Goal: Task Accomplishment & Management: Use online tool/utility

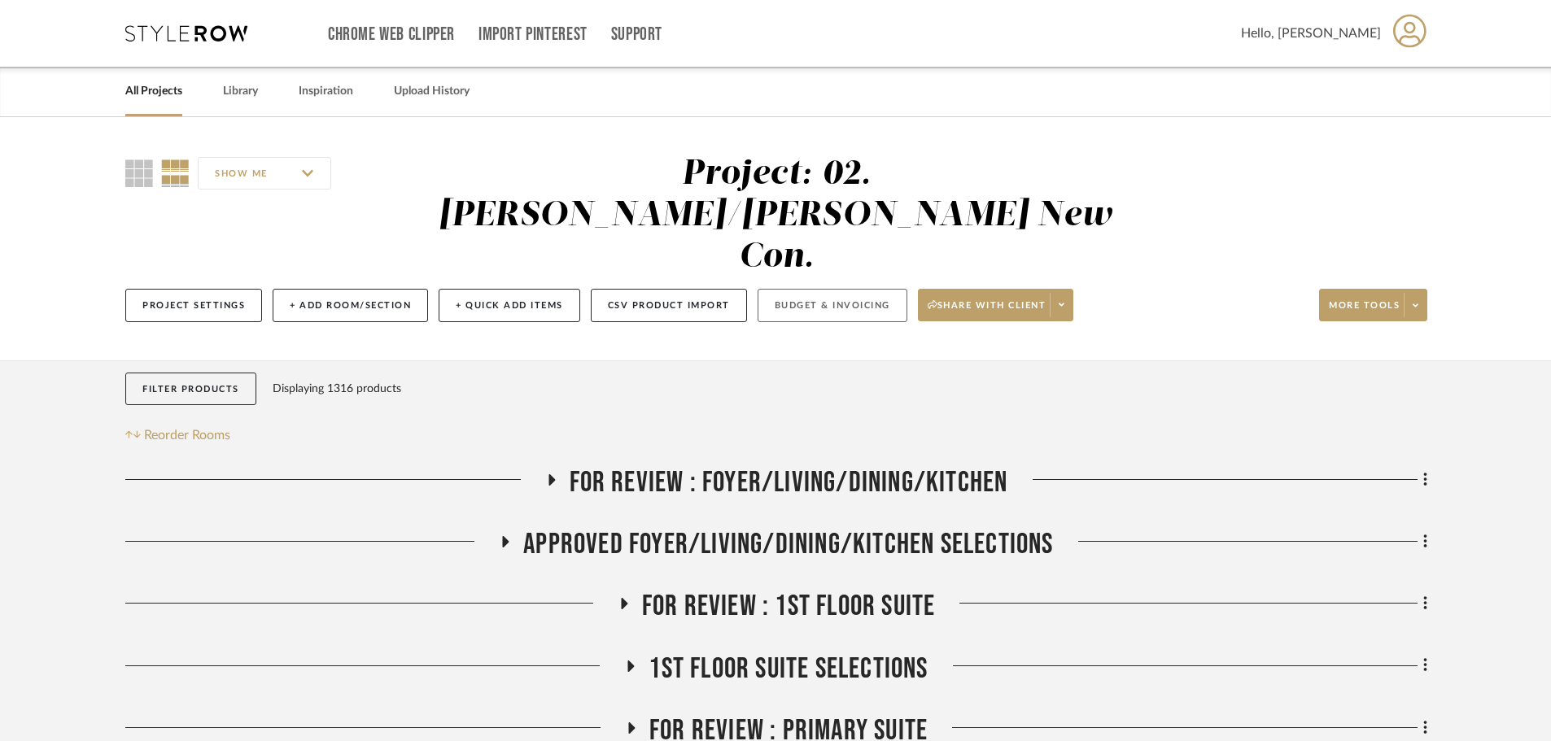
click at [827, 289] on button "Budget & Invoicing" at bounding box center [832, 305] width 150 height 33
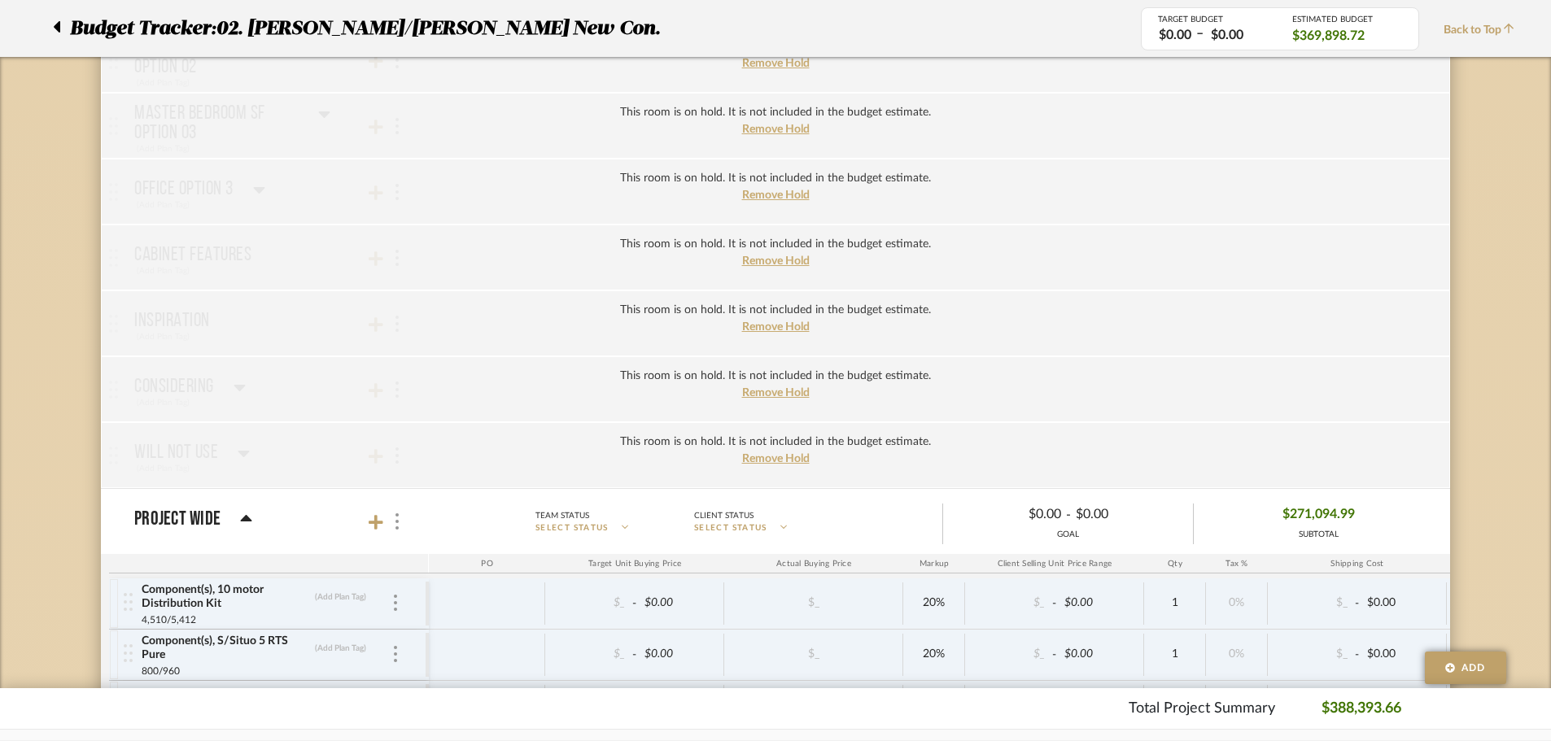
scroll to position [4330, 0]
click at [378, 522] on icon at bounding box center [376, 523] width 15 height 16
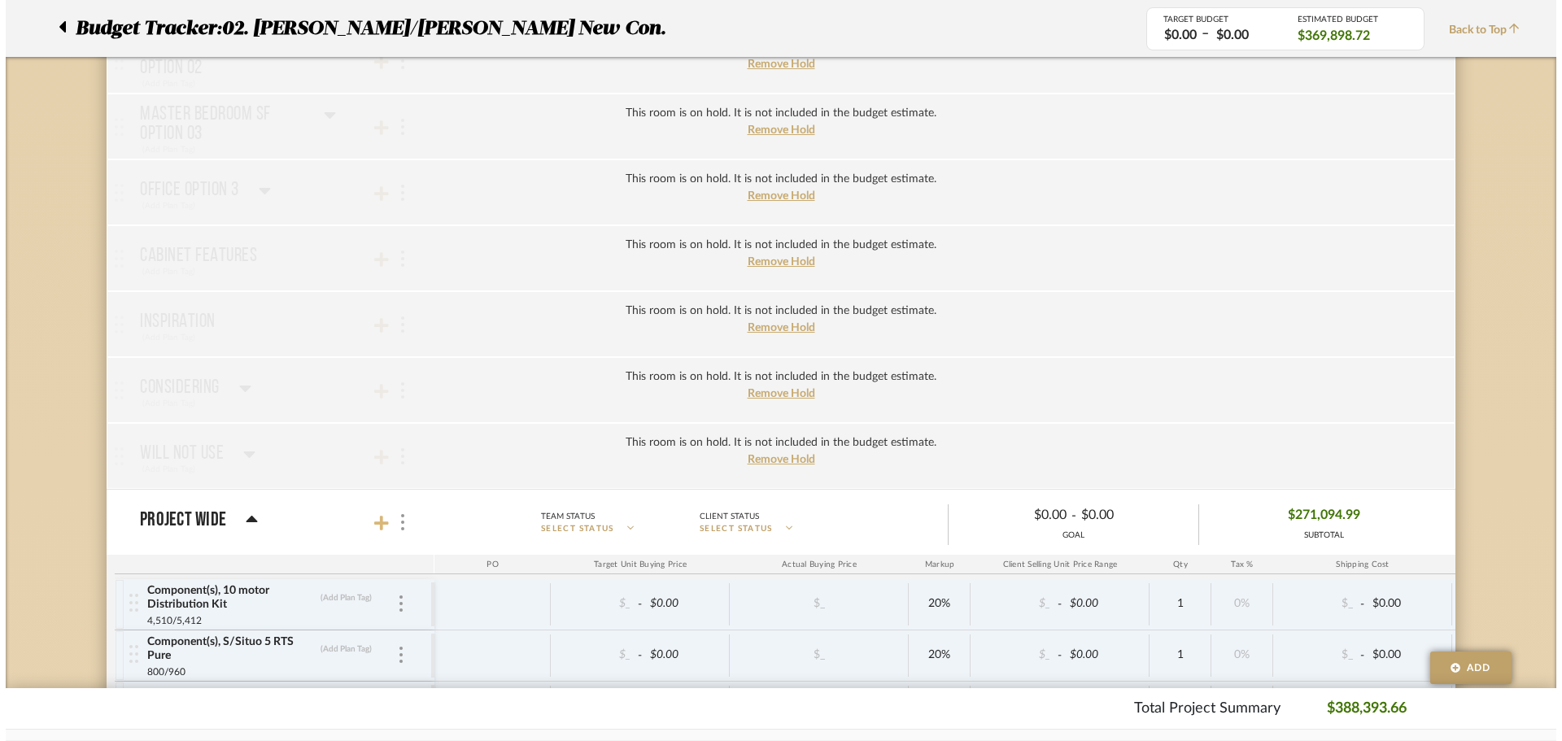
scroll to position [0, 0]
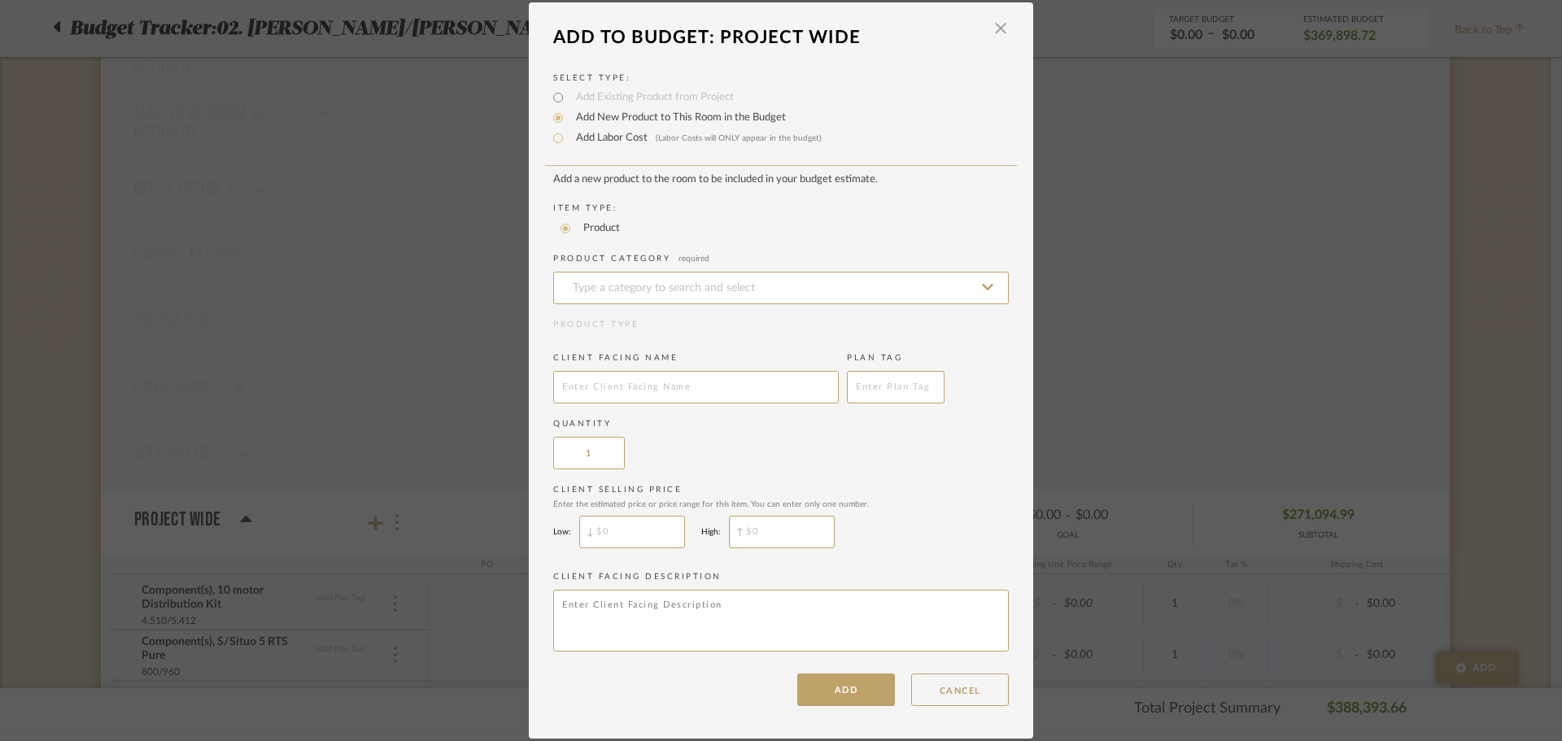
click at [583, 138] on label "Add Labor Cost (Labor Costs will ONLY appear in the budget)" at bounding box center [695, 138] width 254 height 16
click at [568, 138] on input "Add Labor Cost (Labor Costs will ONLY appear in the budget)" at bounding box center [558, 139] width 20 height 20
radio input "true"
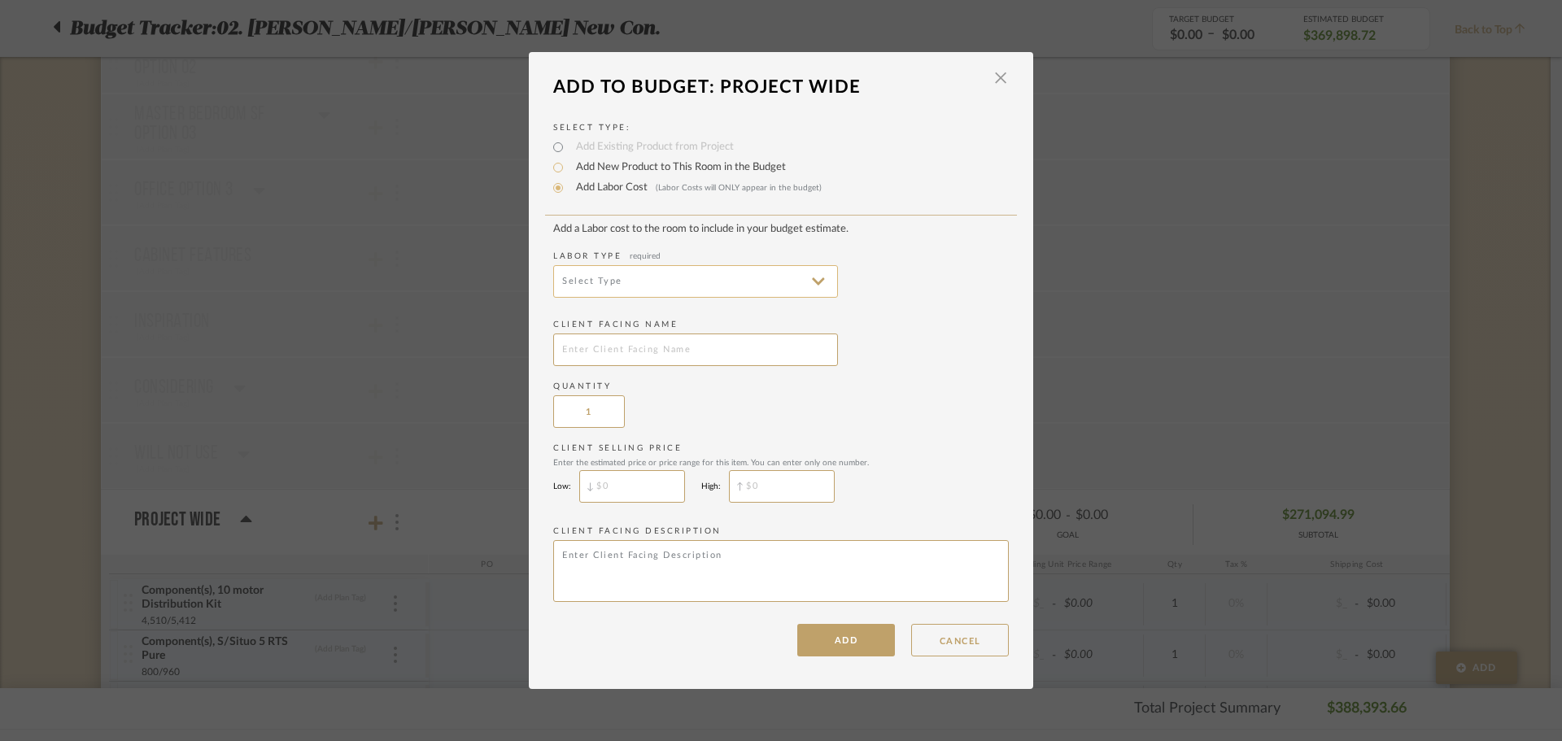
click at [622, 282] on input at bounding box center [695, 281] width 285 height 33
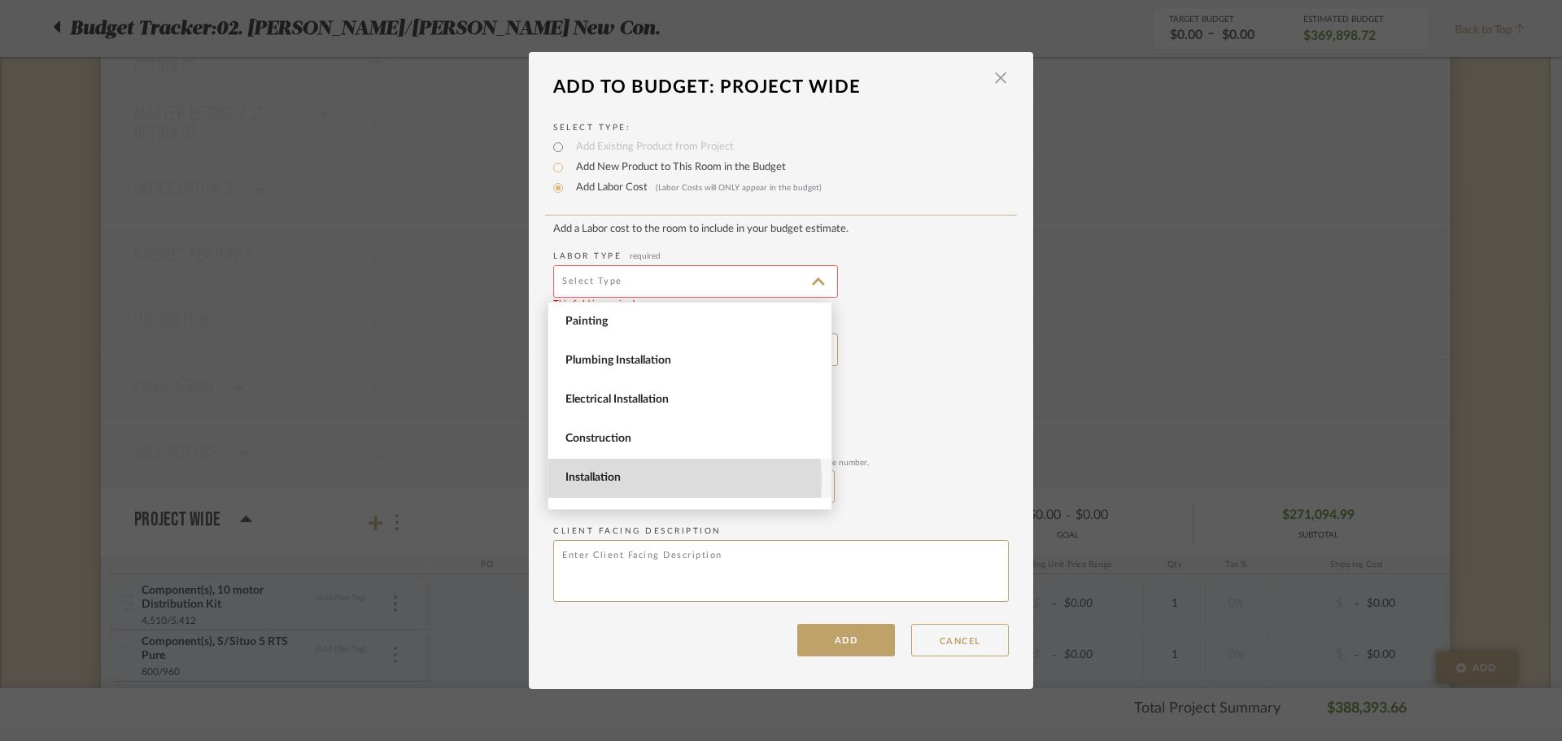
click at [631, 482] on span "Installation" at bounding box center [691, 478] width 253 height 14
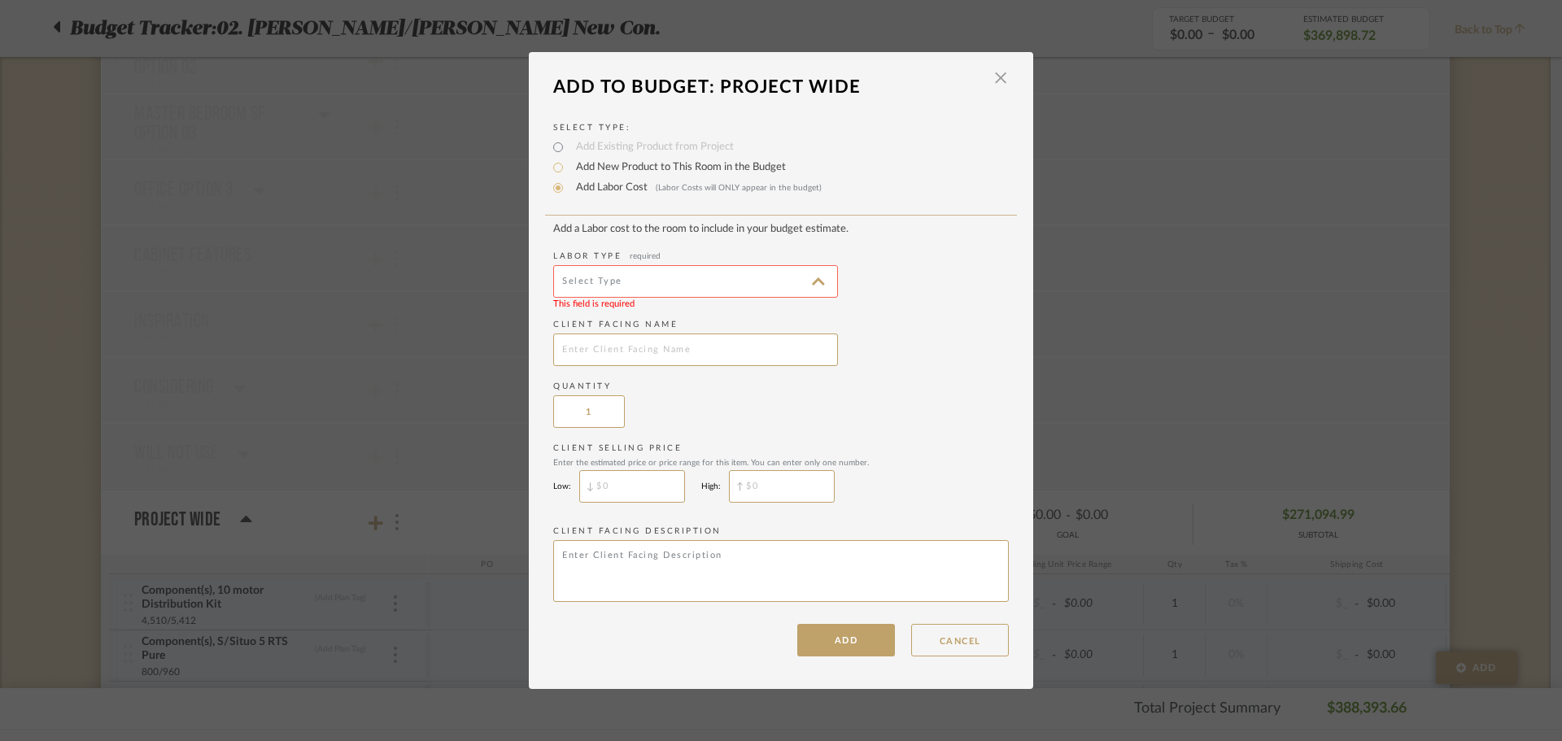
type input "Installation"
click at [631, 356] on input "text" at bounding box center [695, 350] width 285 height 33
click at [621, 345] on input "C&M Shade Power Supply" at bounding box center [695, 350] width 285 height 33
type input "C&M Shade Addtl Power Supply"
drag, startPoint x: 628, startPoint y: 349, endPoint x: 891, endPoint y: 482, distance: 294.7
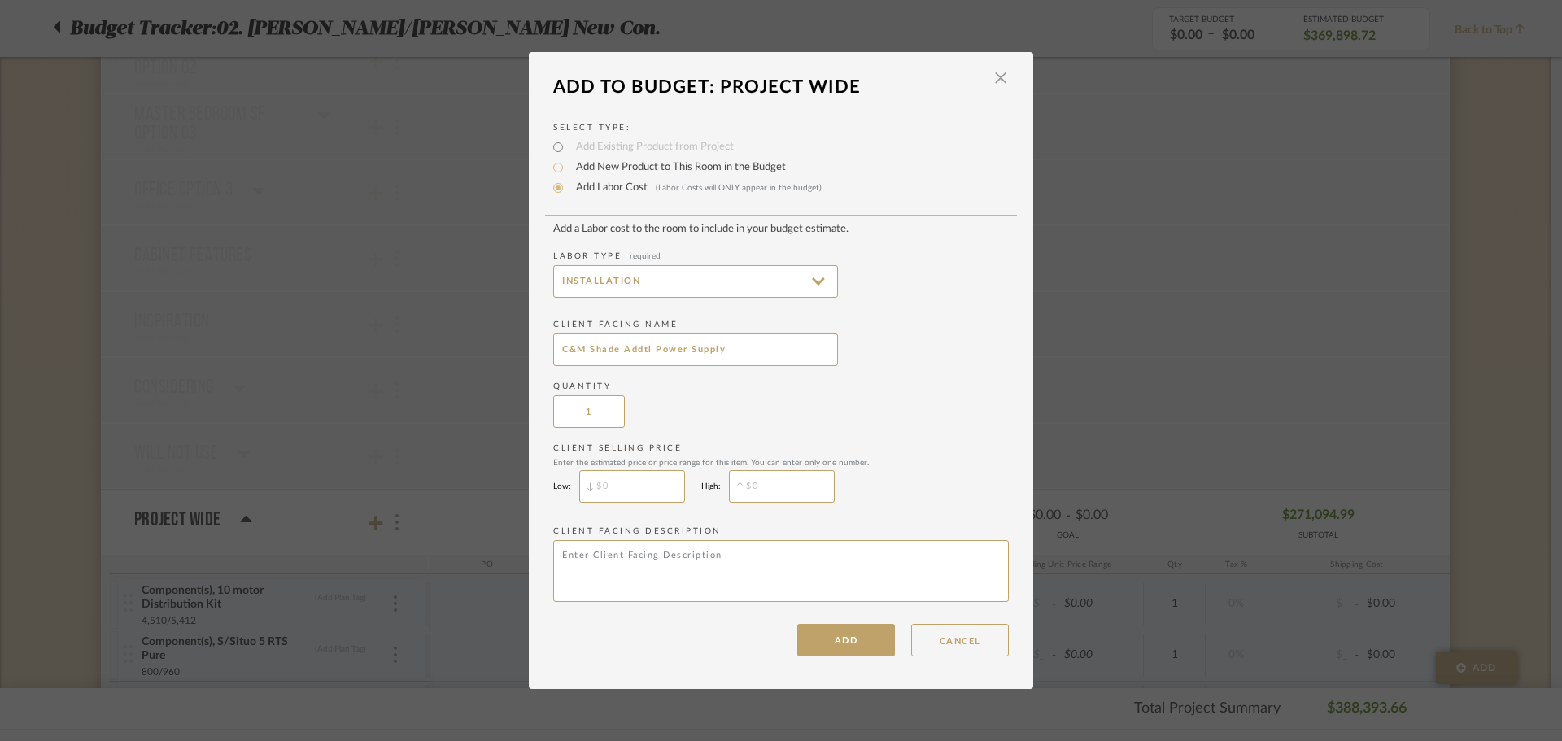
click at [891, 477] on div "Client Selling Price Enter the estimated price or price range for this item. Yo…" at bounding box center [781, 477] width 456 height 68
click at [833, 544] on button "ADD" at bounding box center [846, 640] width 98 height 33
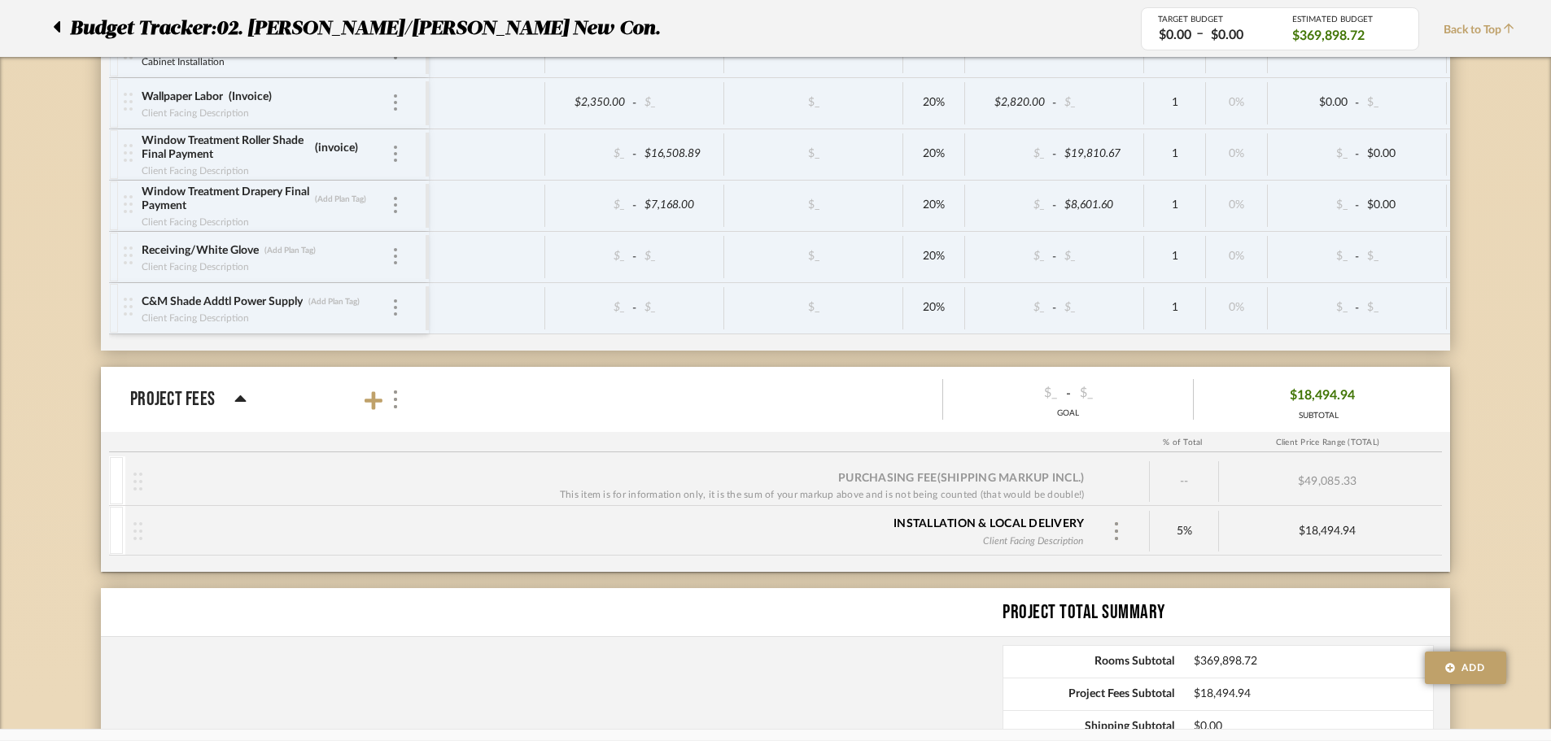
scroll to position [6668, 0]
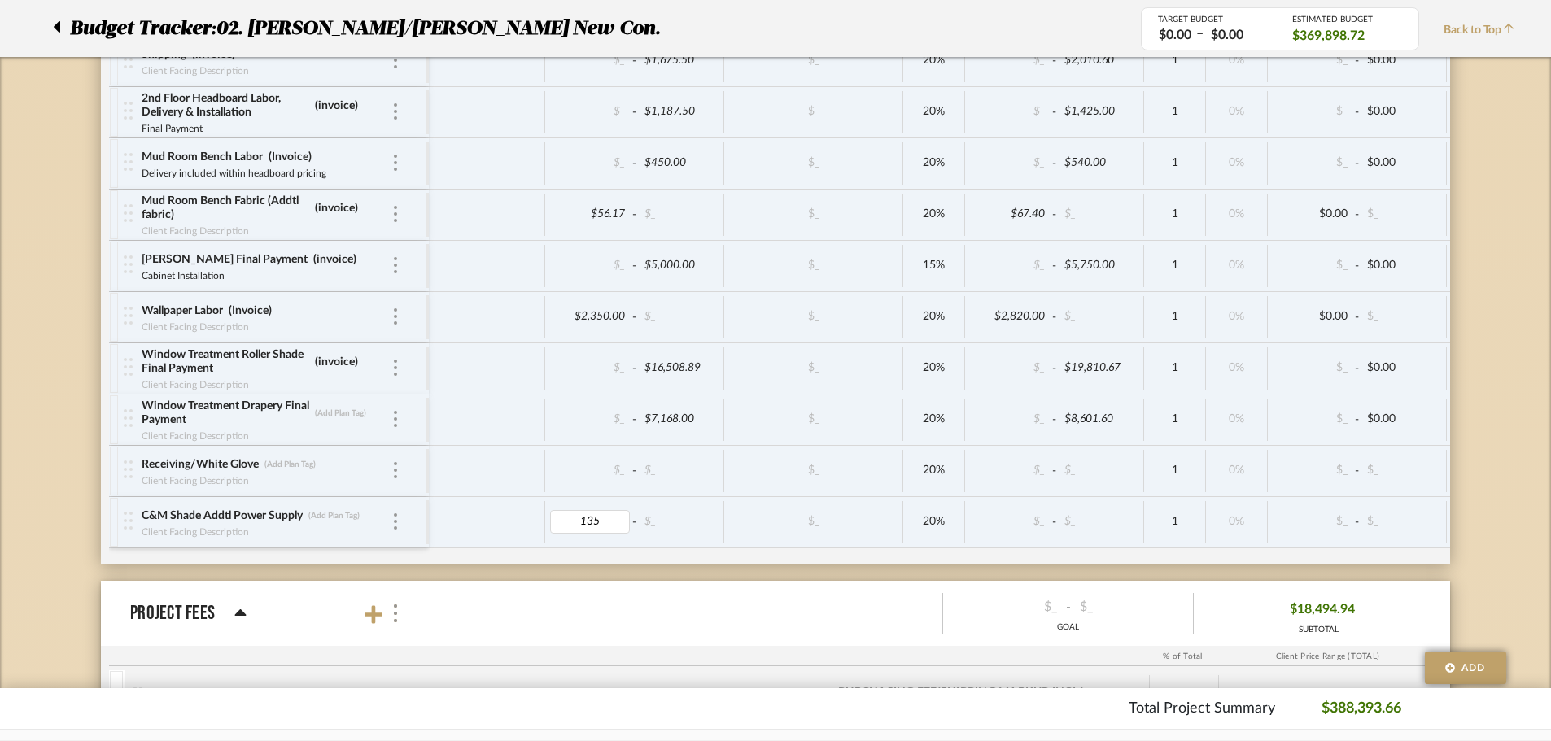
type input "1350"
type input "Invoice"
click at [697, 544] on mat-panel-description "Team Status SELECT STATUS Client Status SELECT STATUS $_ - $_ GOAL $18,575.94 S…" at bounding box center [930, 613] width 1027 height 53
